Goal: Task Accomplishment & Management: Use online tool/utility

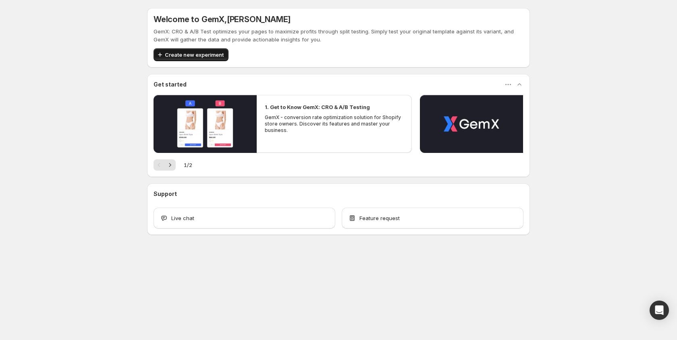
click at [189, 56] on span "Create new experiment" at bounding box center [194, 55] width 59 height 8
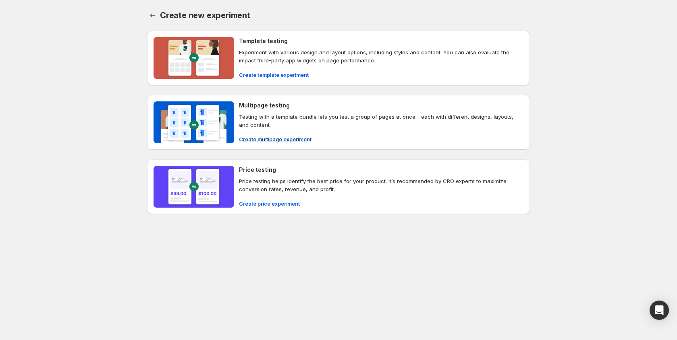
click at [291, 142] on span "Create multipage experiment" at bounding box center [275, 139] width 73 height 8
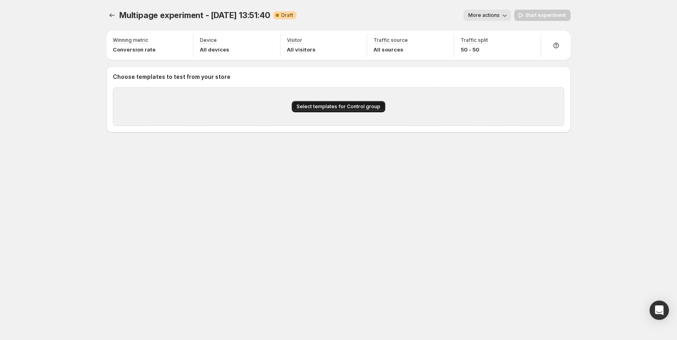
click at [336, 108] on span "Select templates for Control group" at bounding box center [339, 107] width 84 height 6
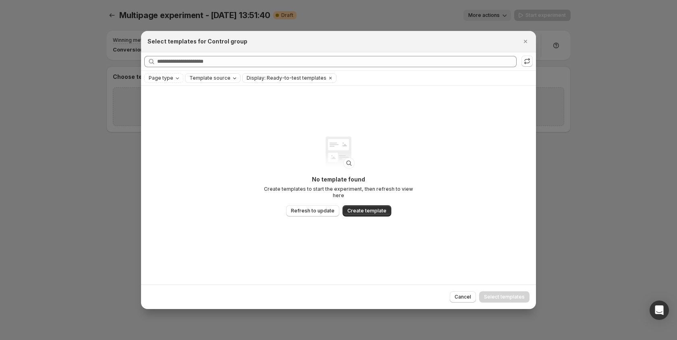
click at [222, 79] on span "Template source" at bounding box center [209, 78] width 41 height 6
drag, startPoint x: 290, startPoint y: 103, endPoint x: 271, endPoint y: 99, distance: 19.8
click at [290, 103] on div "No template found Create templates to start the experiment, then refresh to vie…" at bounding box center [338, 185] width 395 height 199
click at [163, 76] on span "Page type" at bounding box center [161, 78] width 25 height 6
click at [263, 102] on div "No template found Create templates to start the experiment, then refresh to vie…" at bounding box center [338, 185] width 395 height 199
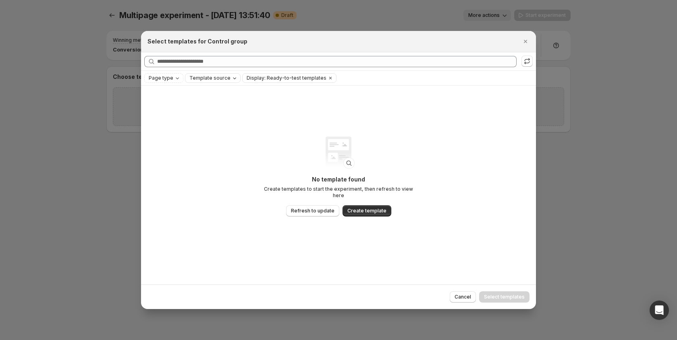
click at [204, 77] on span "Template source" at bounding box center [209, 78] width 41 height 6
click at [156, 103] on div "No template found Create templates to start the experiment, then refresh to vie…" at bounding box center [338, 185] width 395 height 199
click at [522, 40] on icon "Close" at bounding box center [525, 41] width 8 height 8
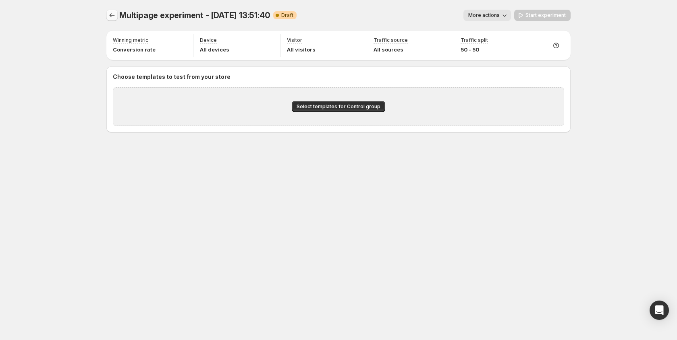
click at [112, 15] on icon "Experiments" at bounding box center [112, 15] width 5 height 4
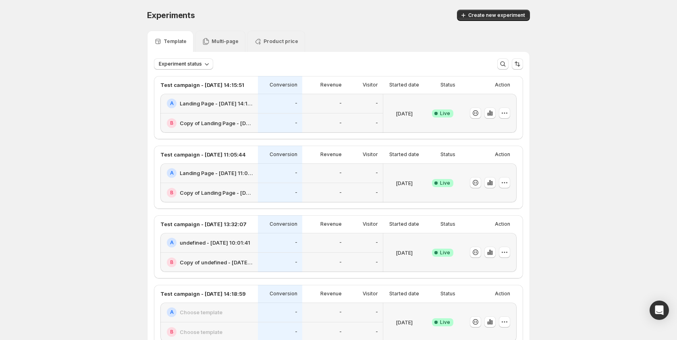
click at [221, 44] on div "Multi-page" at bounding box center [220, 41] width 37 height 8
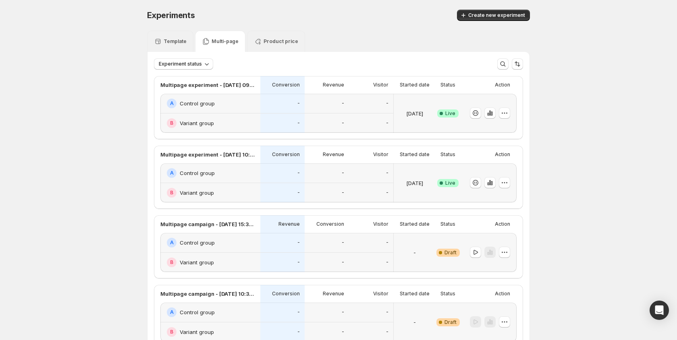
click at [217, 43] on p "Multi-page" at bounding box center [225, 41] width 27 height 6
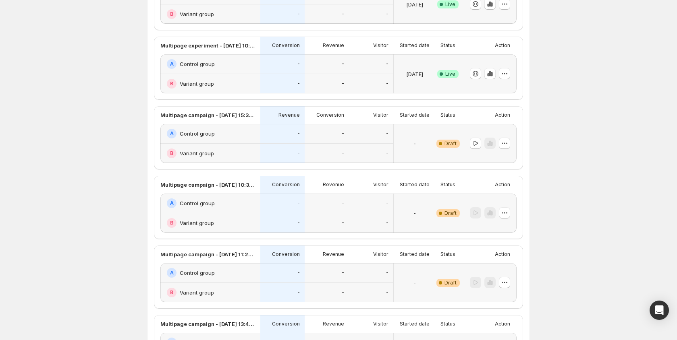
scroll to position [108, 0]
click at [503, 144] on icon "button" at bounding box center [504, 144] width 8 height 8
click at [489, 201] on div "Delete" at bounding box center [505, 202] width 50 height 8
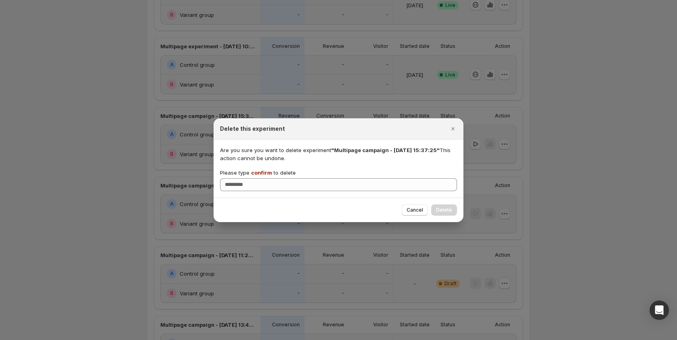
click at [261, 173] on span "confirm" at bounding box center [261, 173] width 21 height 6
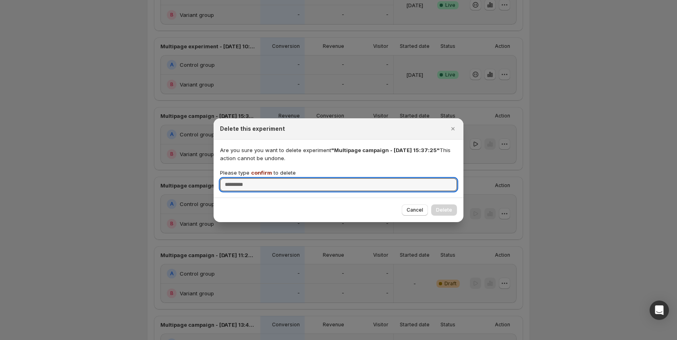
click at [261, 178] on input "Please type confirm to delete" at bounding box center [338, 184] width 237 height 13
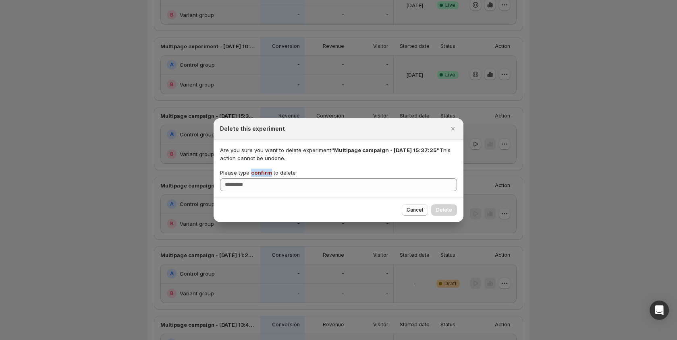
click at [261, 173] on span "confirm" at bounding box center [261, 173] width 21 height 6
click at [261, 178] on input "Please type confirm to delete" at bounding box center [338, 184] width 237 height 13
copy span "confirm"
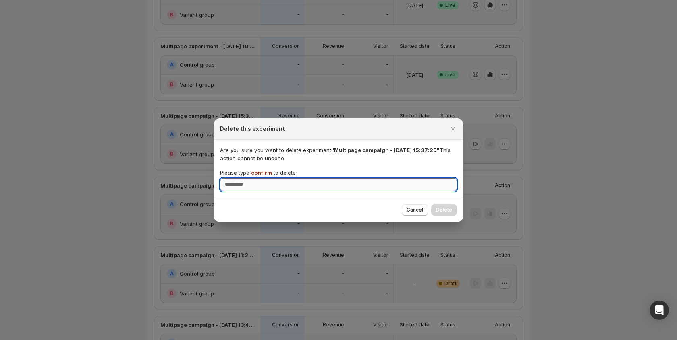
click at [257, 188] on input "Please type confirm to delete" at bounding box center [338, 184] width 237 height 13
paste input "*******"
type input "*******"
click at [450, 210] on span "Delete" at bounding box center [444, 210] width 16 height 6
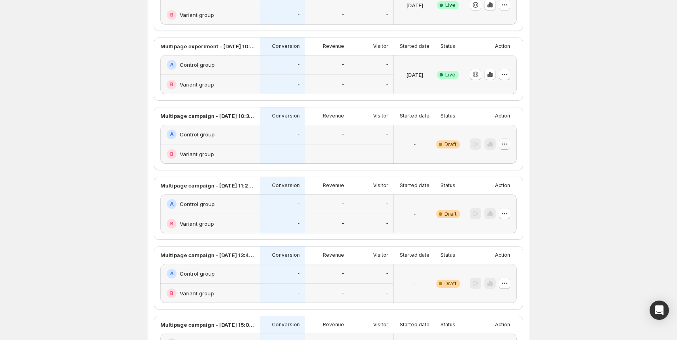
click at [507, 146] on icon "button" at bounding box center [504, 144] width 8 height 8
click at [486, 202] on icon "button" at bounding box center [484, 202] width 8 height 8
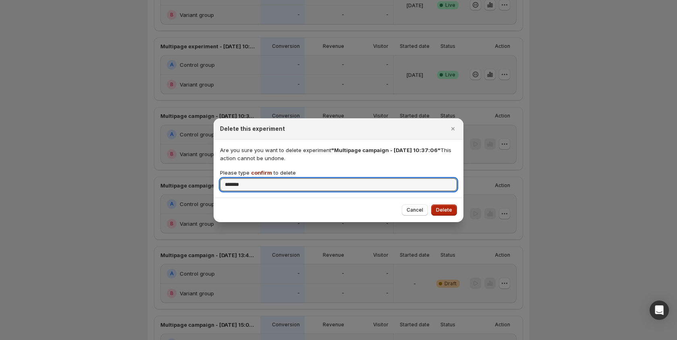
type input "*******"
click at [449, 212] on span "Delete" at bounding box center [444, 210] width 16 height 6
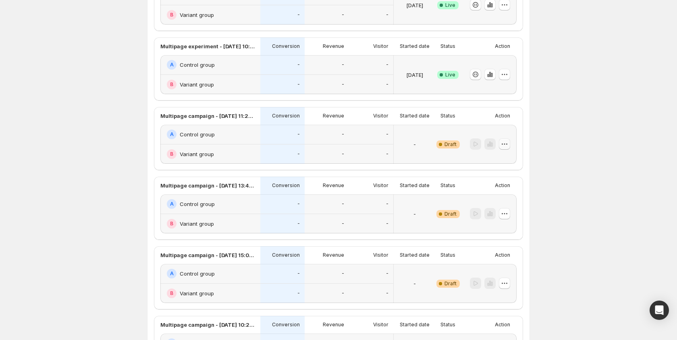
click at [506, 145] on icon "button" at bounding box center [504, 144] width 8 height 8
click at [484, 202] on icon "button" at bounding box center [484, 202] width 1 height 2
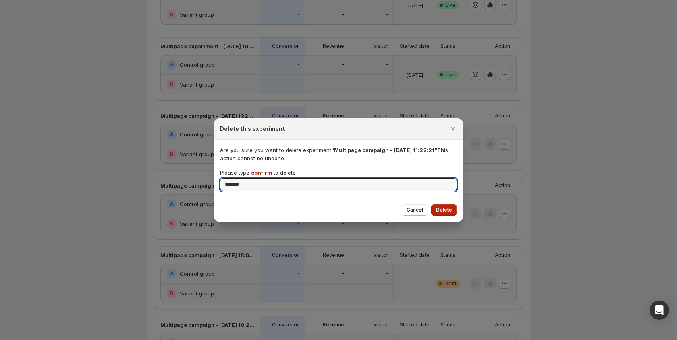
type input "*******"
click at [446, 207] on span "Delete" at bounding box center [444, 210] width 16 height 6
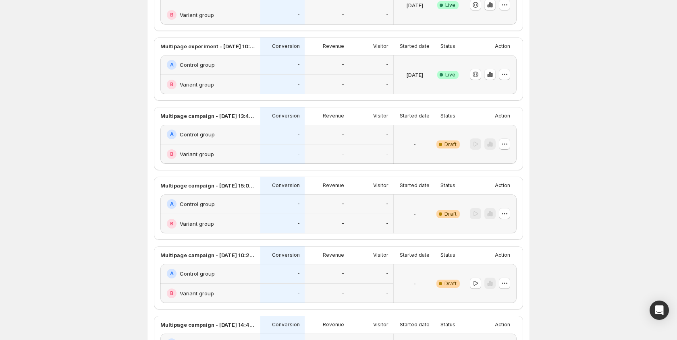
click at [505, 145] on icon "button" at bounding box center [504, 144] width 8 height 8
click at [487, 203] on icon "button" at bounding box center [484, 202] width 8 height 8
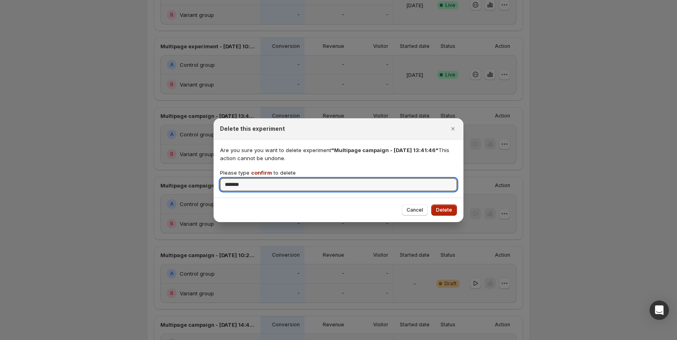
type input "*******"
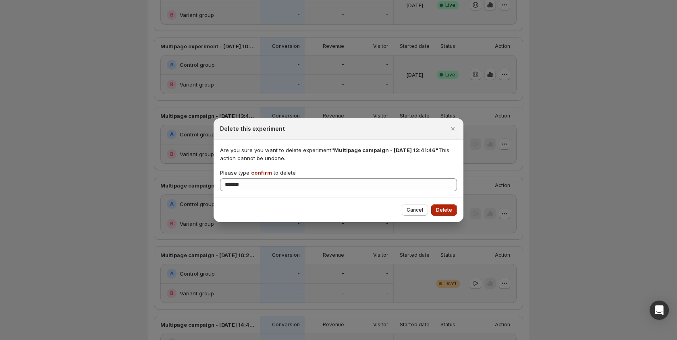
click at [445, 207] on span "Delete" at bounding box center [444, 210] width 16 height 6
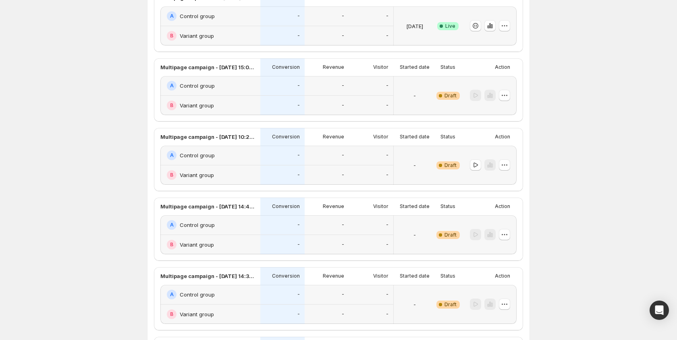
scroll to position [0, 0]
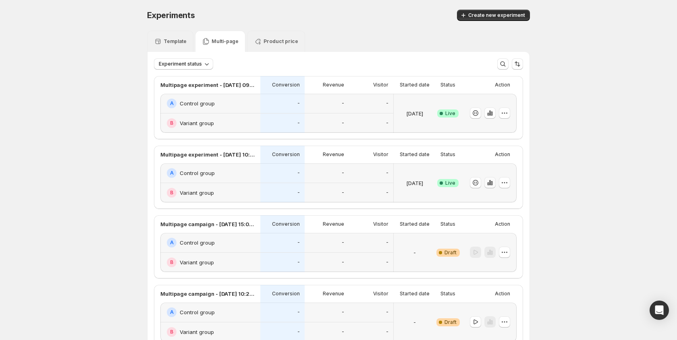
click at [492, 182] on icon "button" at bounding box center [492, 183] width 2 height 4
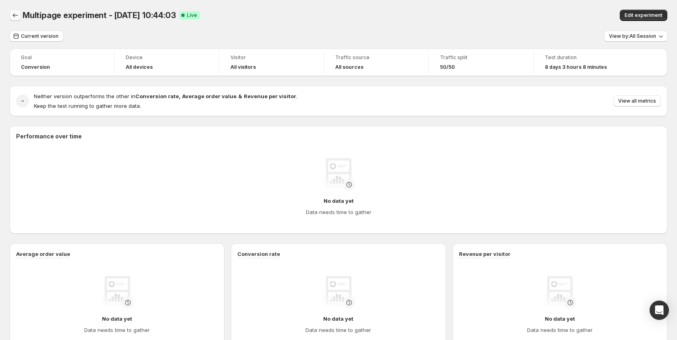
click at [17, 14] on icon "Back" at bounding box center [15, 15] width 8 height 8
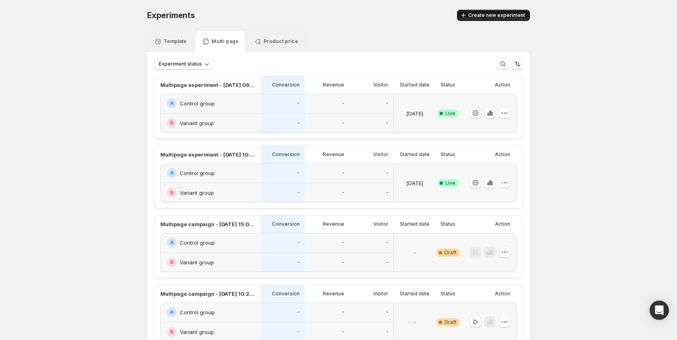
click at [479, 14] on span "Create new experiment" at bounding box center [496, 15] width 57 height 6
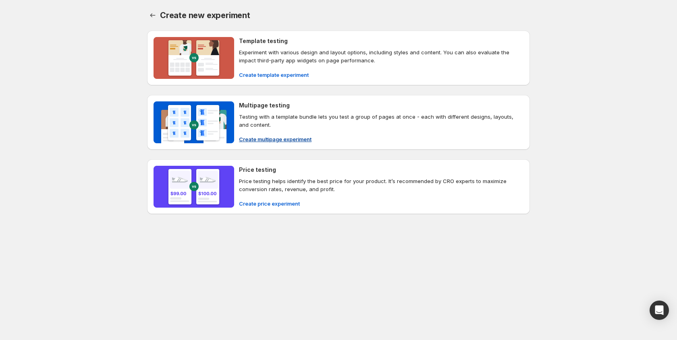
click at [265, 121] on p "Testing with a template bundle lets you test a group of pages at once - each wi…" at bounding box center [381, 121] width 284 height 16
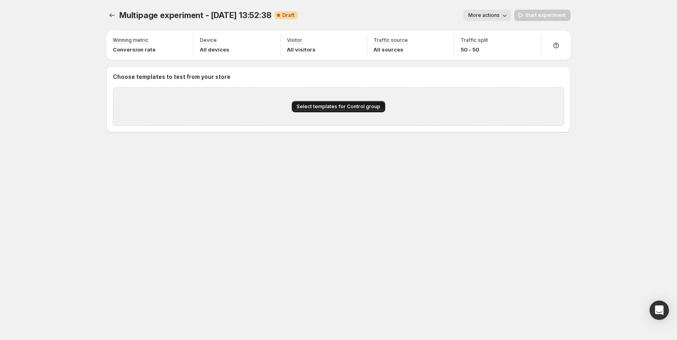
click at [327, 109] on span "Select templates for Control group" at bounding box center [339, 107] width 84 height 6
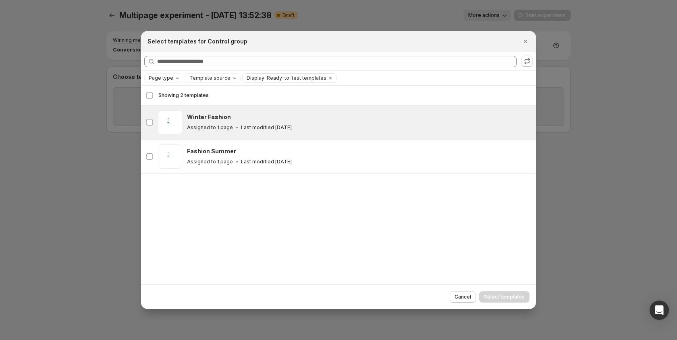
click at [215, 120] on h3 "Winter Fashion" at bounding box center [209, 117] width 44 height 8
click at [503, 297] on span "Select templates" at bounding box center [504, 297] width 41 height 6
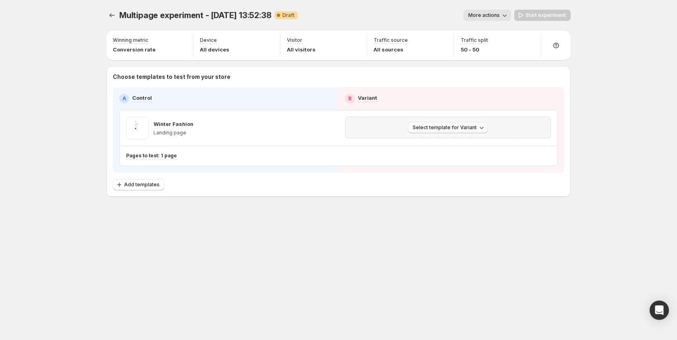
click at [465, 127] on span "Select template for Variant" at bounding box center [445, 127] width 64 height 6
click at [449, 158] on span "Create Variant based on Control" at bounding box center [449, 158] width 82 height 6
click at [147, 187] on span "Add templates" at bounding box center [141, 185] width 35 height 6
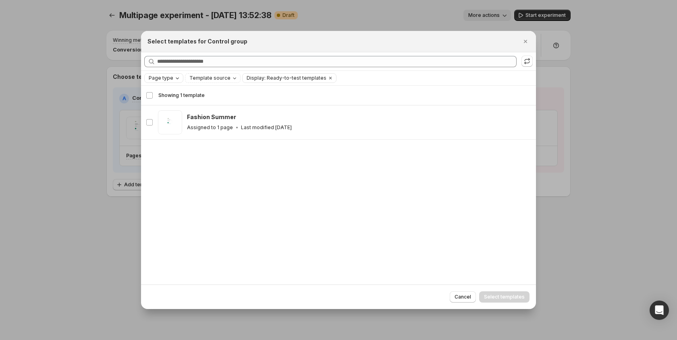
click at [174, 77] on icon "Page type" at bounding box center [177, 78] width 6 height 6
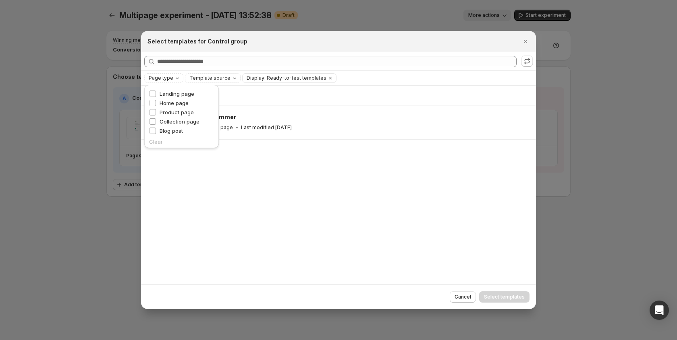
click at [317, 150] on div "Showing 1 template Select template Showing 1 template Select Select template 0 …" at bounding box center [338, 185] width 395 height 199
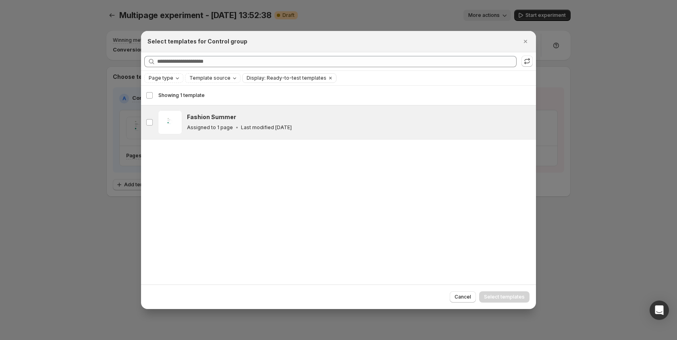
click at [270, 127] on p "Last modified [DATE]" at bounding box center [266, 127] width 51 height 6
click at [500, 295] on span "Select templates" at bounding box center [504, 297] width 41 height 6
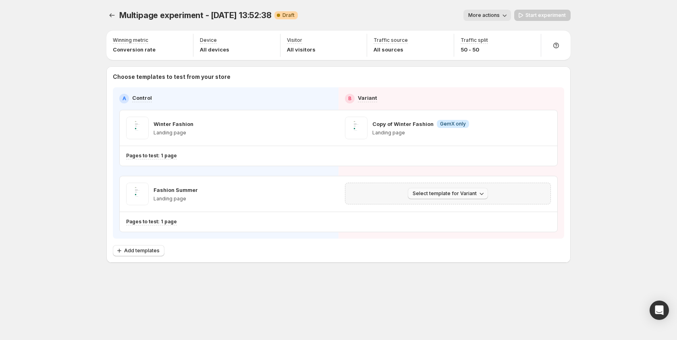
click at [437, 193] on span "Select template for Variant" at bounding box center [445, 194] width 64 height 6
click at [332, 292] on div "Multipage experiment - [DATE] 13:52:38. This page is ready Multipage experiment…" at bounding box center [338, 153] width 483 height 307
click at [112, 13] on icon "Experiments" at bounding box center [112, 15] width 8 height 8
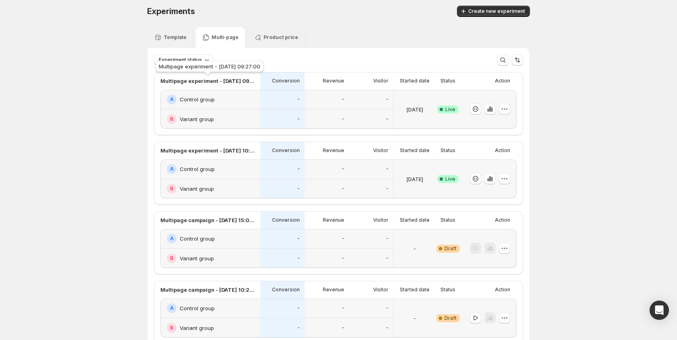
scroll to position [2, 0]
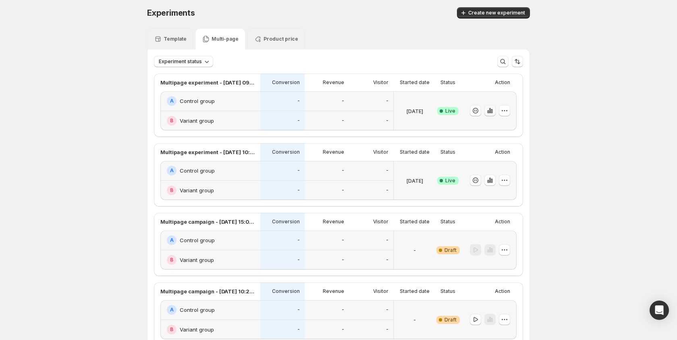
click at [489, 112] on icon "button" at bounding box center [490, 110] width 2 height 5
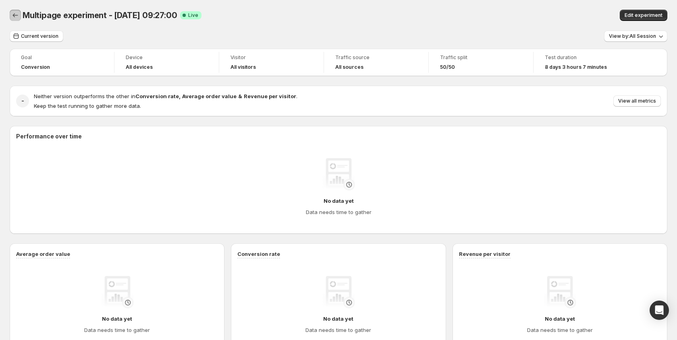
click at [11, 14] on icon "Back" at bounding box center [15, 15] width 8 height 8
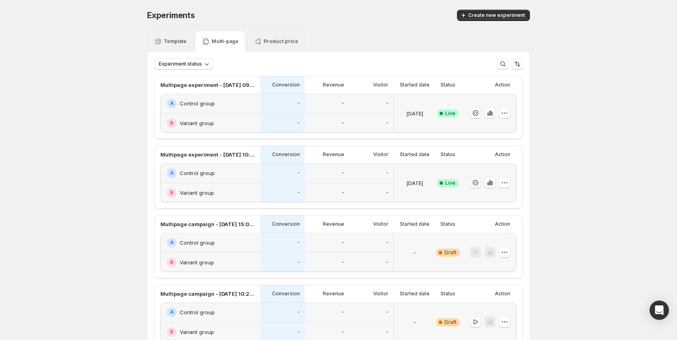
click at [180, 46] on div "Template" at bounding box center [170, 41] width 46 height 21
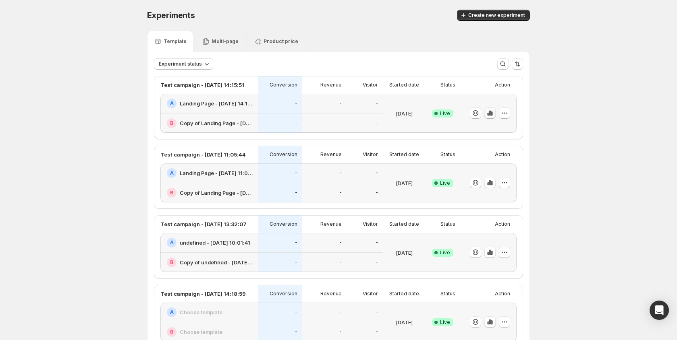
click at [491, 114] on icon "button" at bounding box center [490, 113] width 8 height 8
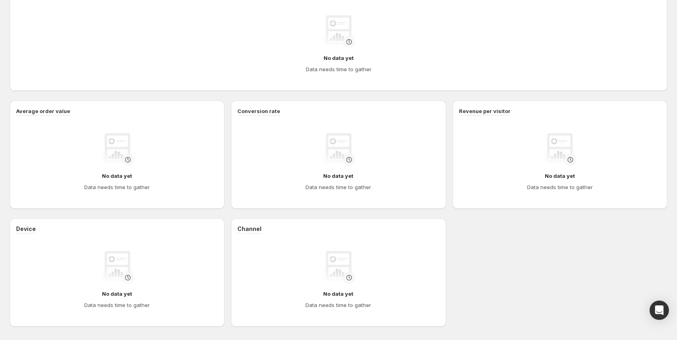
scroll to position [234, 0]
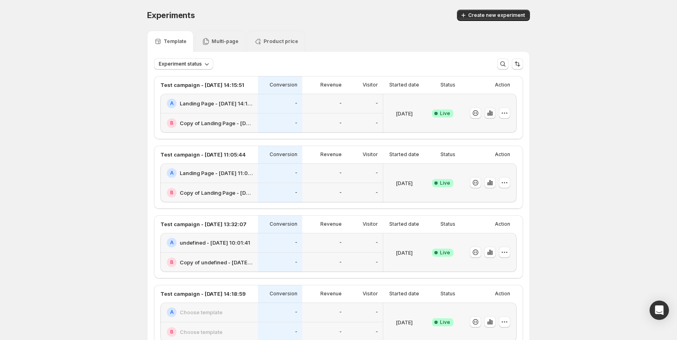
click at [490, 116] on icon "button" at bounding box center [490, 113] width 2 height 5
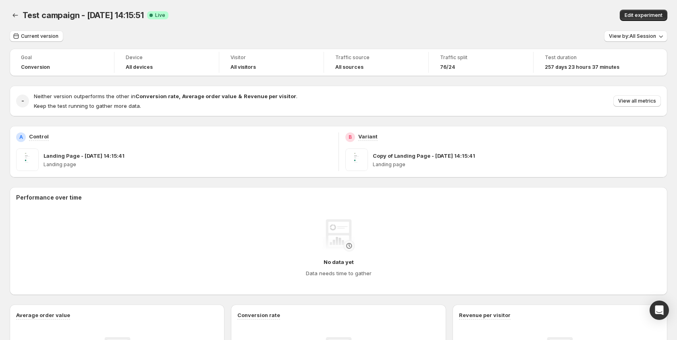
scroll to position [2, 0]
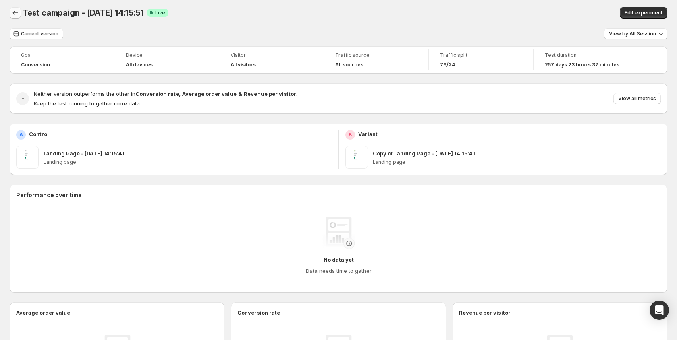
click at [13, 11] on icon "Back" at bounding box center [15, 13] width 8 height 8
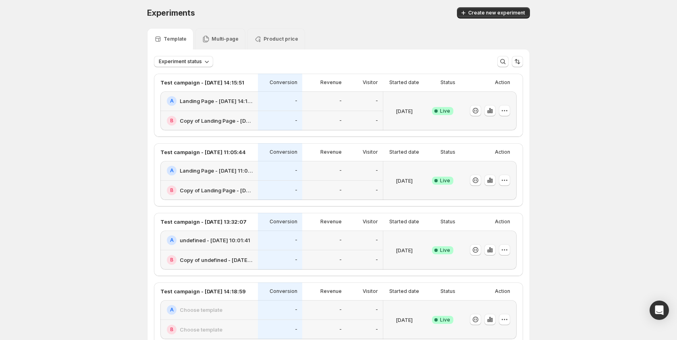
scroll to position [12, 0]
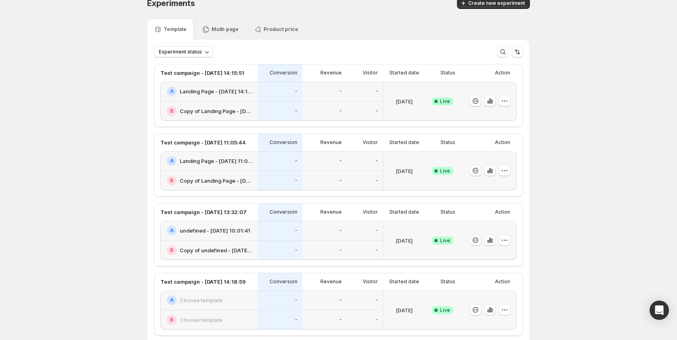
click at [219, 33] on div "Multi-page" at bounding box center [220, 29] width 37 height 8
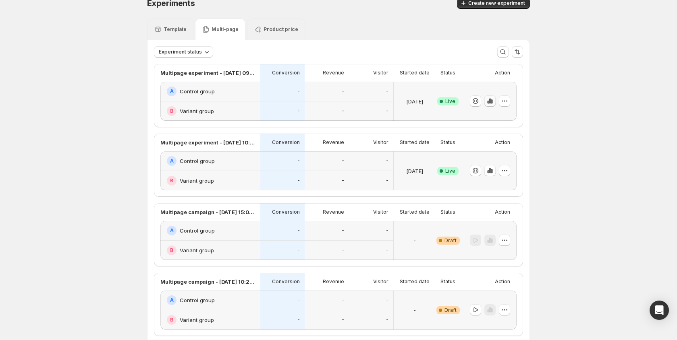
click at [493, 100] on icon "button" at bounding box center [490, 101] width 8 height 8
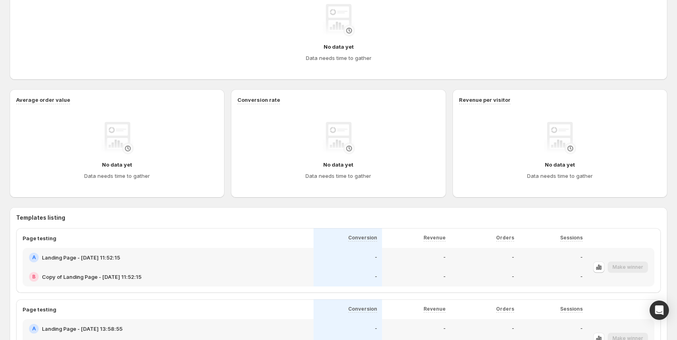
scroll to position [228, 0]
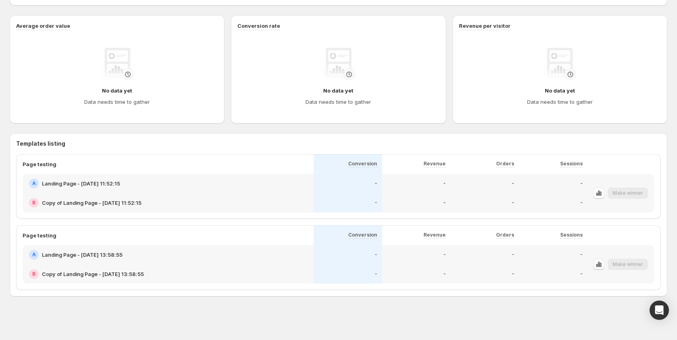
click at [599, 265] on icon "button" at bounding box center [599, 264] width 2 height 5
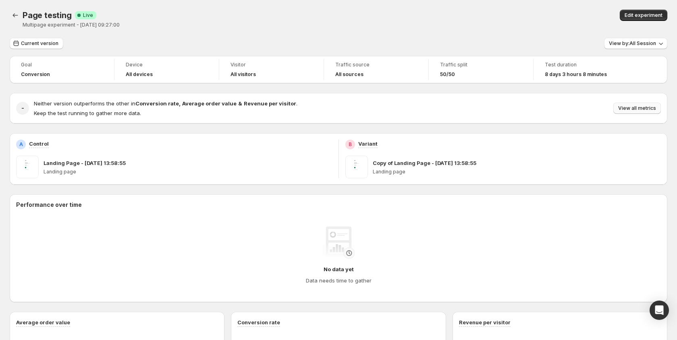
click at [643, 104] on button "View all metrics" at bounding box center [637, 108] width 48 height 11
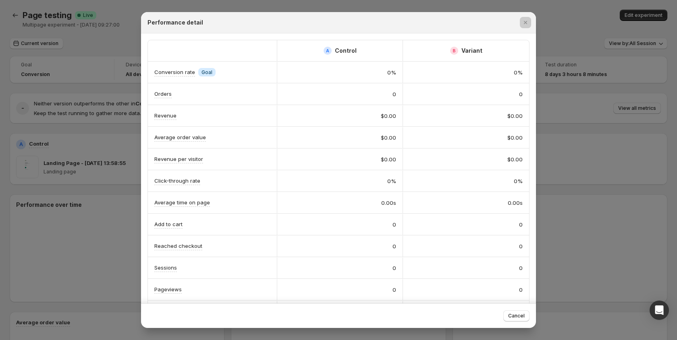
click at [101, 152] on div at bounding box center [338, 170] width 677 height 340
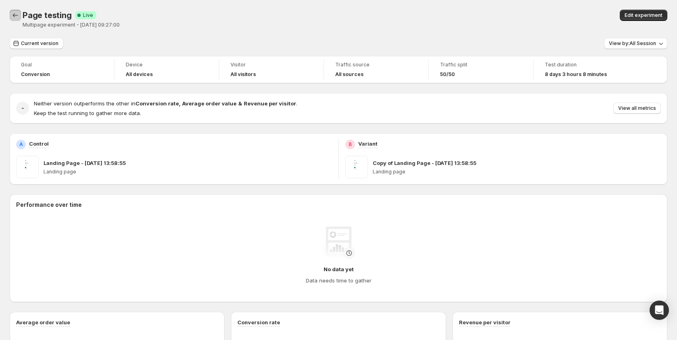
click at [15, 13] on icon "Back" at bounding box center [15, 15] width 8 height 8
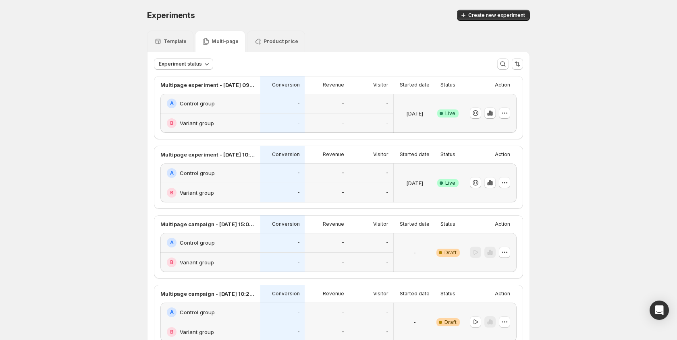
click at [175, 44] on p "Template" at bounding box center [175, 41] width 23 height 6
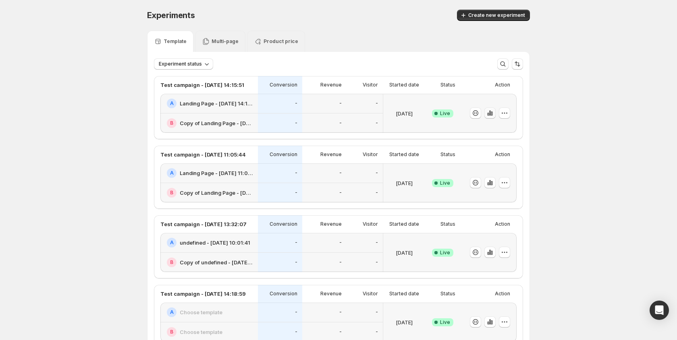
click at [490, 114] on icon "button" at bounding box center [490, 113] width 8 height 8
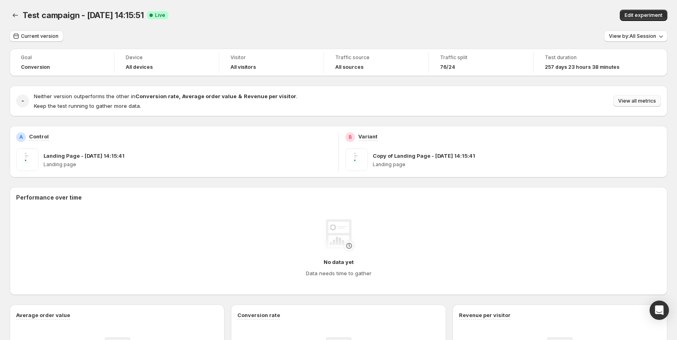
click at [651, 100] on span "View all metrics" at bounding box center [637, 101] width 38 height 6
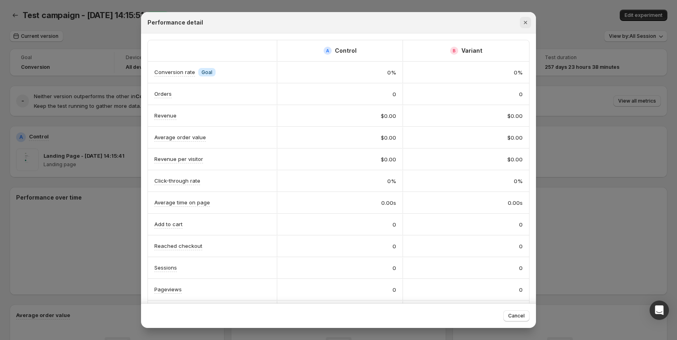
click at [527, 21] on icon "Close" at bounding box center [525, 22] width 3 height 3
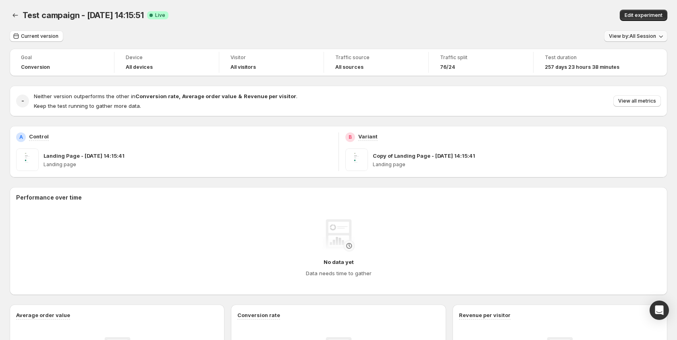
click at [636, 35] on span "View by: All Session" at bounding box center [632, 36] width 47 height 6
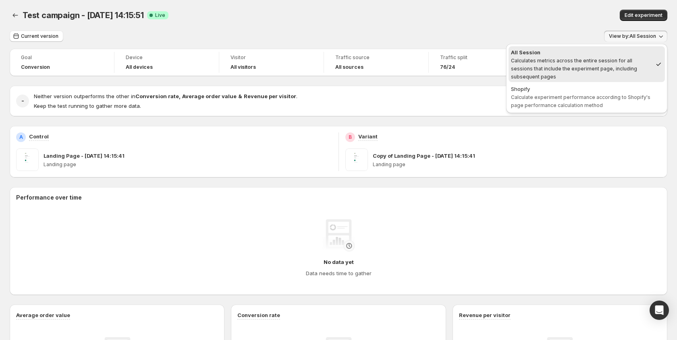
click at [636, 35] on span "View by: All Session" at bounding box center [632, 36] width 47 height 6
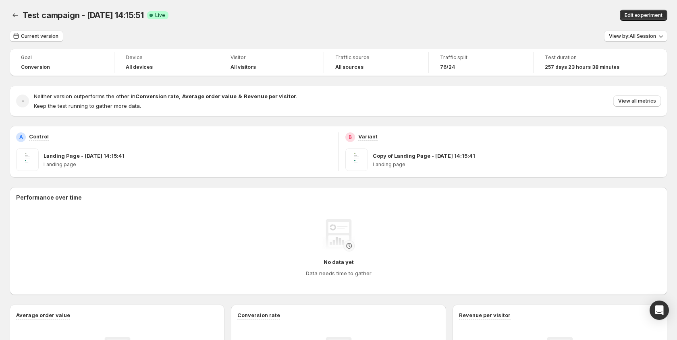
click at [636, 108] on div "Neither version outperforms the other in Conversion rate , Average order value …" at bounding box center [347, 101] width 627 height 18
click at [639, 103] on span "View all metrics" at bounding box center [637, 101] width 38 height 6
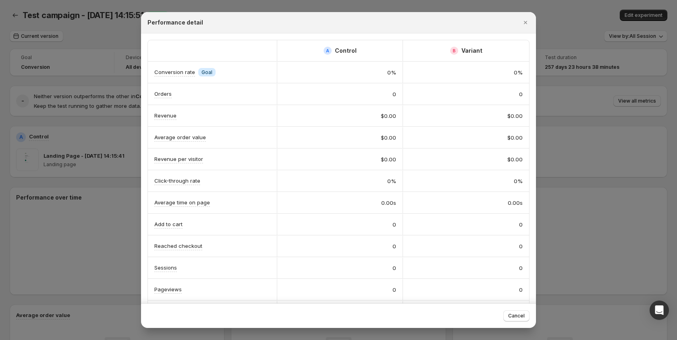
click at [549, 59] on div at bounding box center [338, 170] width 677 height 340
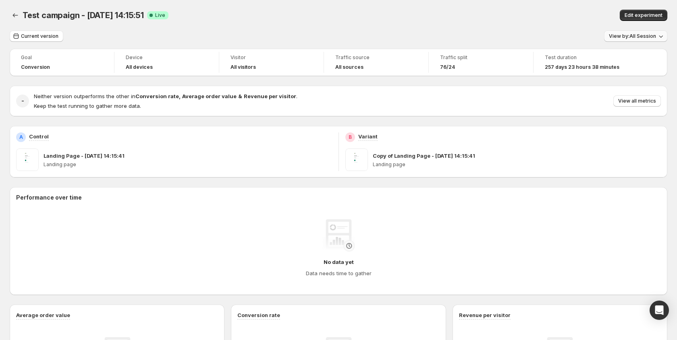
click at [613, 34] on span "View by: All Session" at bounding box center [632, 36] width 47 height 6
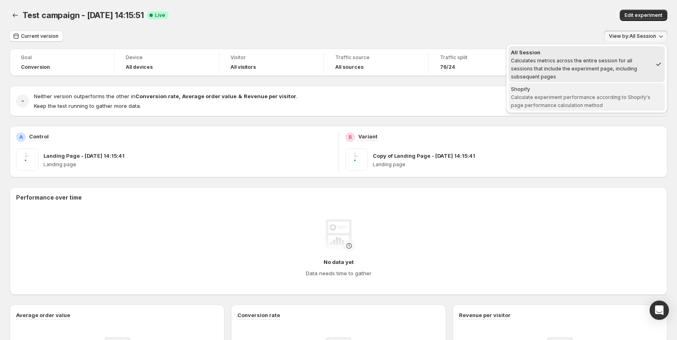
click at [550, 97] on span "Calculate experiment performance according to Shopify's page performance calcul…" at bounding box center [580, 101] width 139 height 14
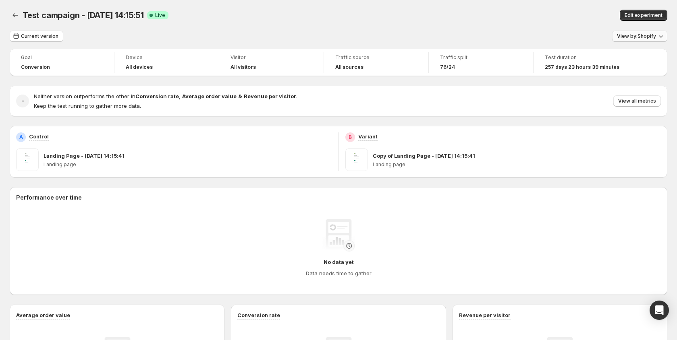
click at [646, 34] on span "View by: Shopify" at bounding box center [636, 36] width 39 height 6
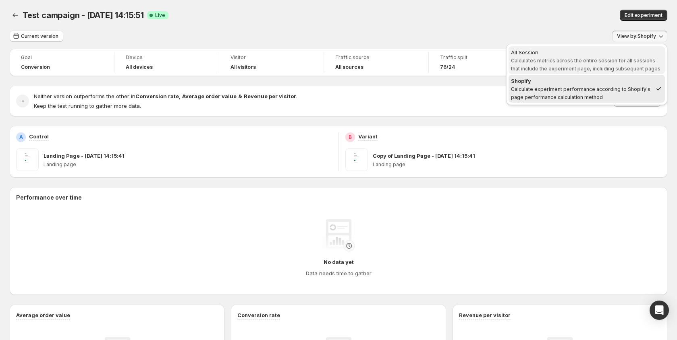
click at [593, 50] on div "All Session" at bounding box center [586, 52] width 151 height 8
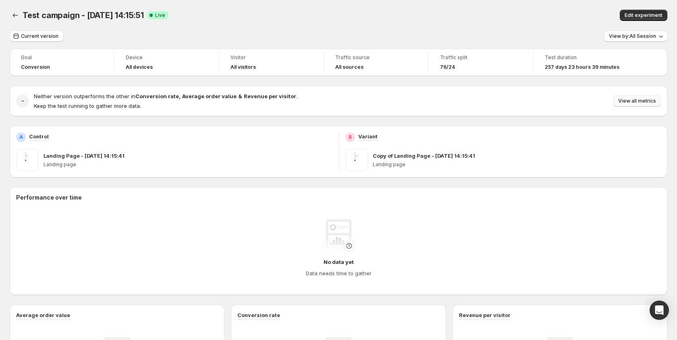
click at [624, 101] on span "View all metrics" at bounding box center [637, 101] width 38 height 6
